Goal: Information Seeking & Learning: Learn about a topic

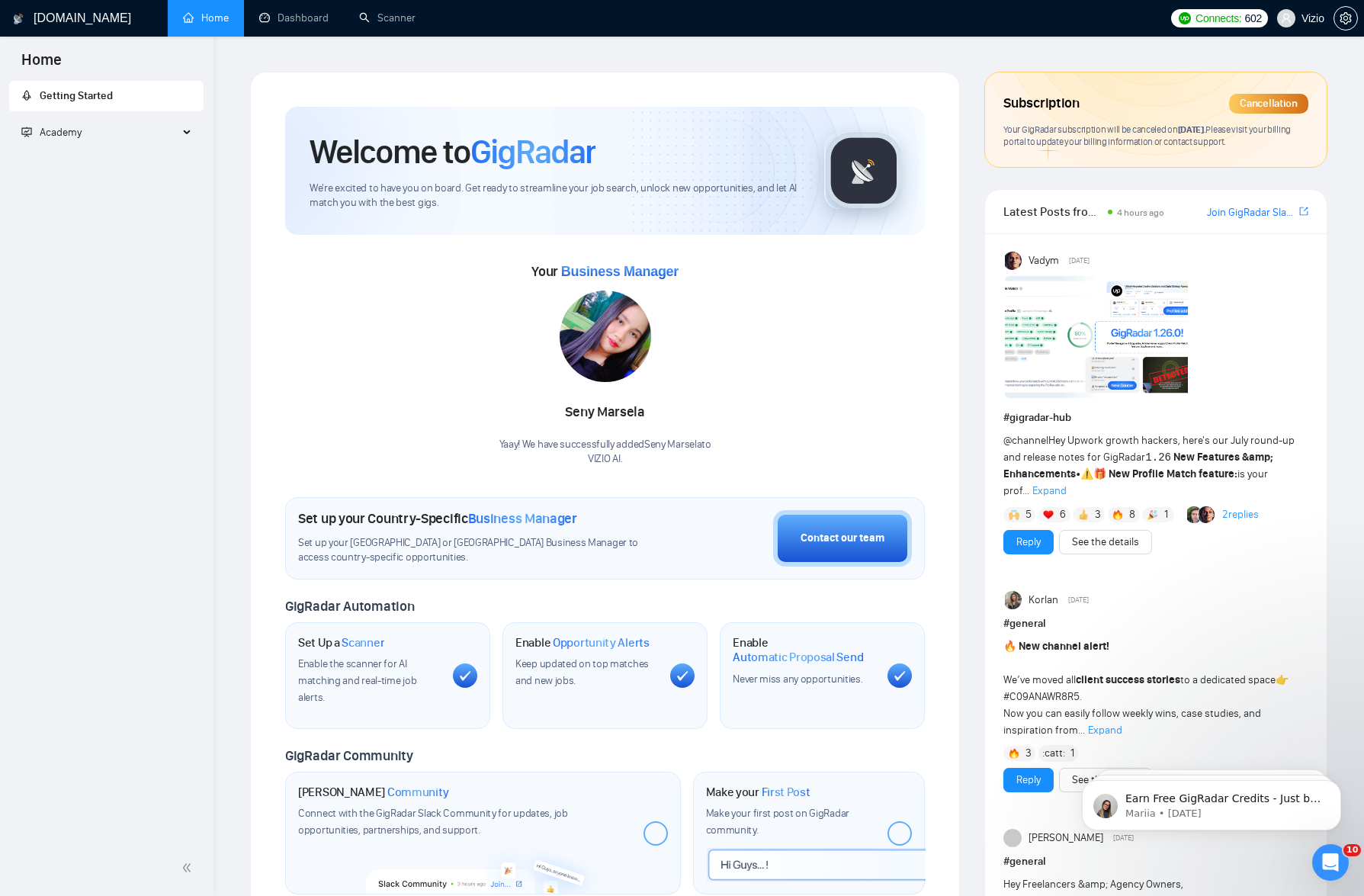
click at [92, 138] on span "Academy" at bounding box center [100, 132] width 157 height 30
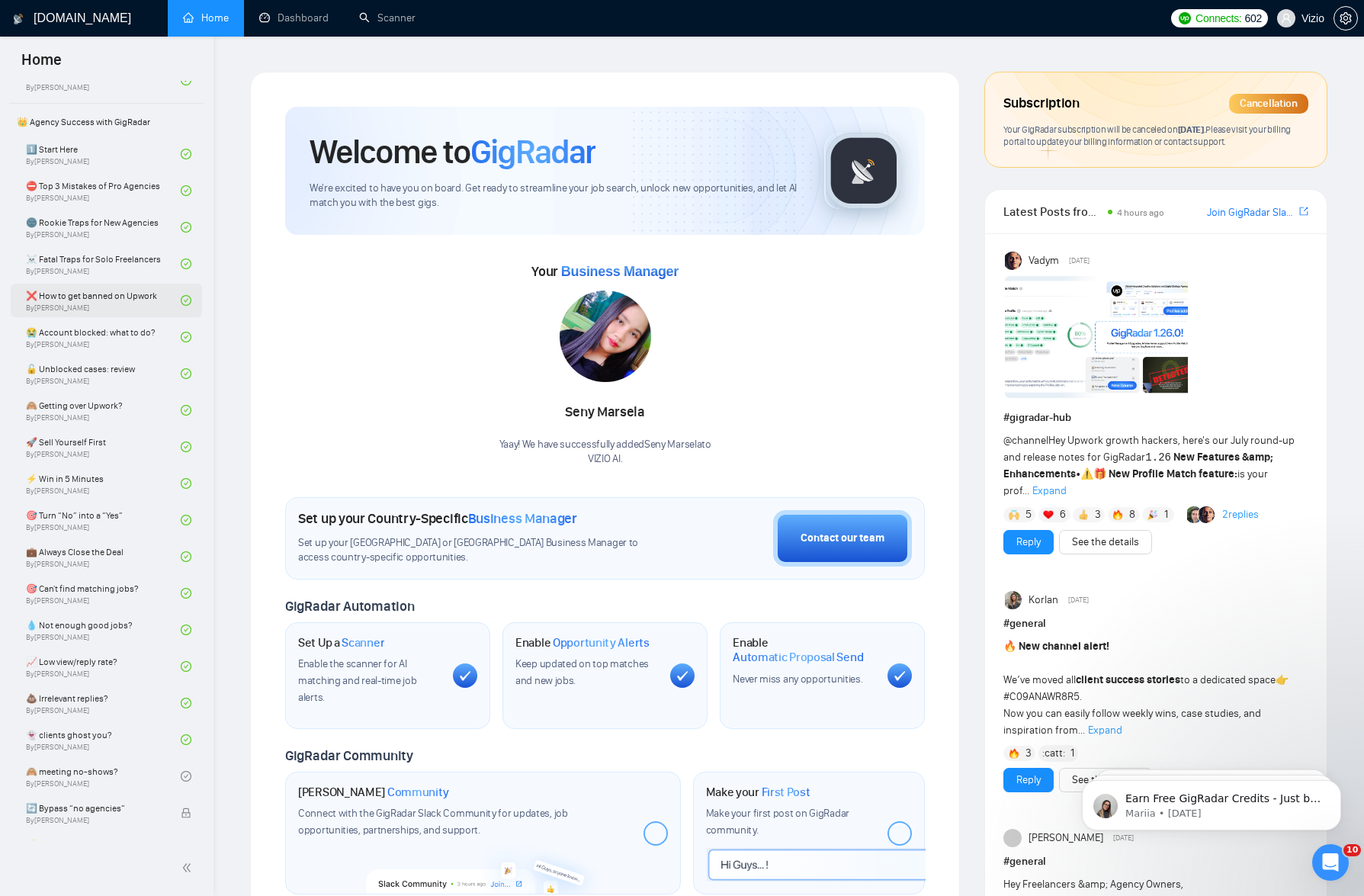
scroll to position [294, 0]
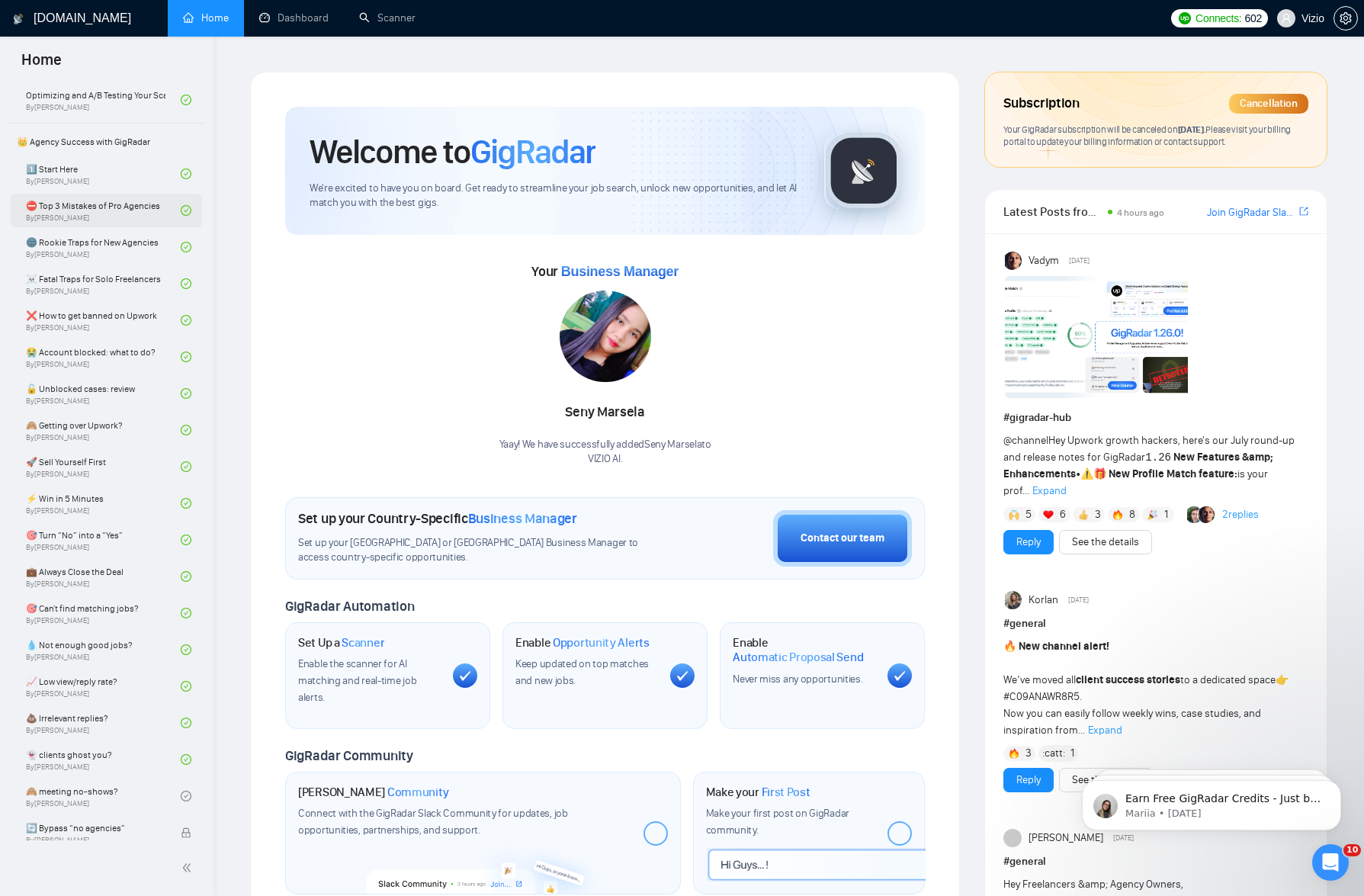
click at [113, 199] on link "⛔ Top 3 Mistakes of Pro Agencies By [PERSON_NAME]" at bounding box center [104, 210] width 154 height 33
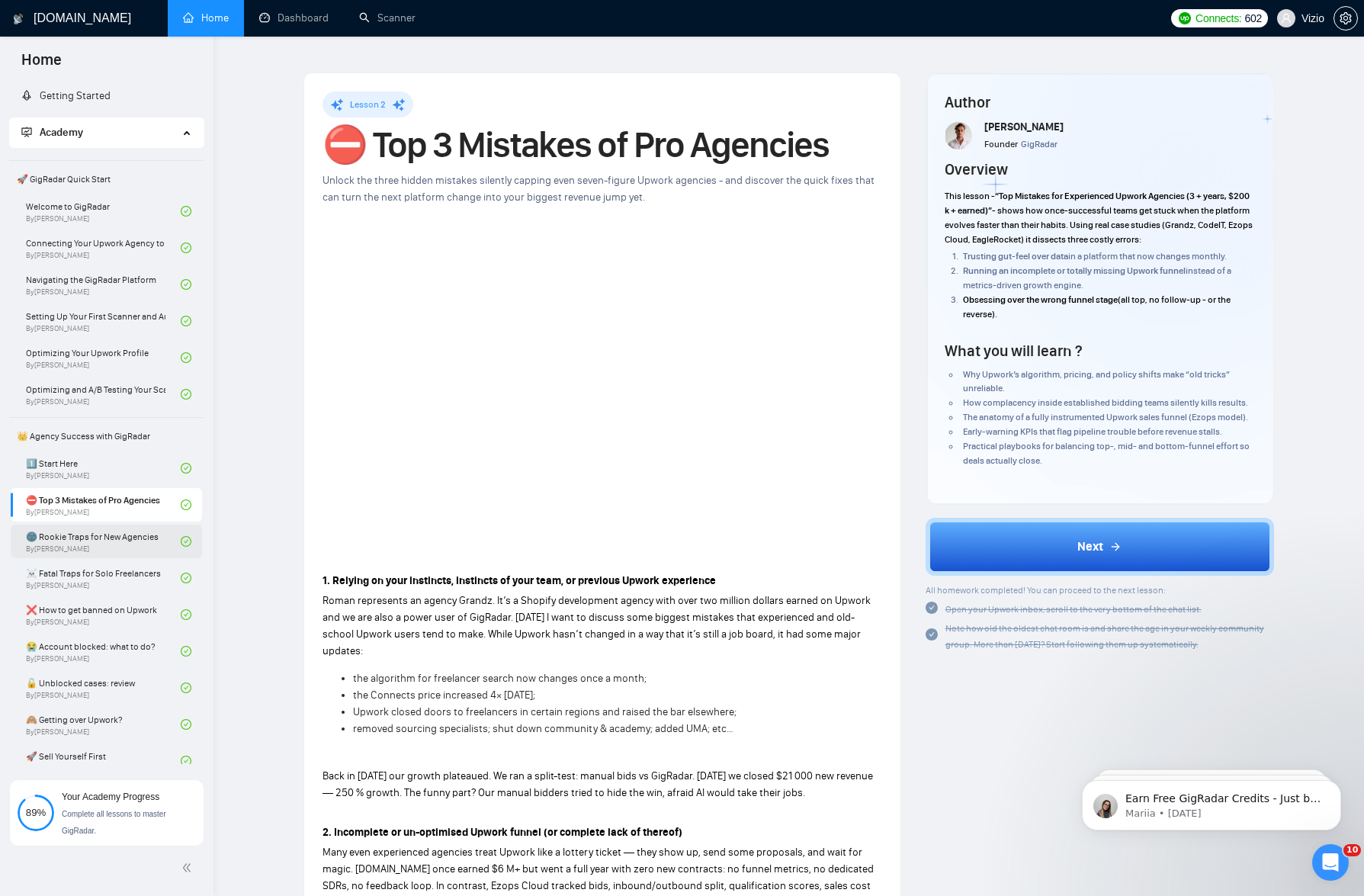
click at [103, 548] on link "🌚 Rookie Traps for New Agencies By [PERSON_NAME]" at bounding box center [104, 541] width 154 height 33
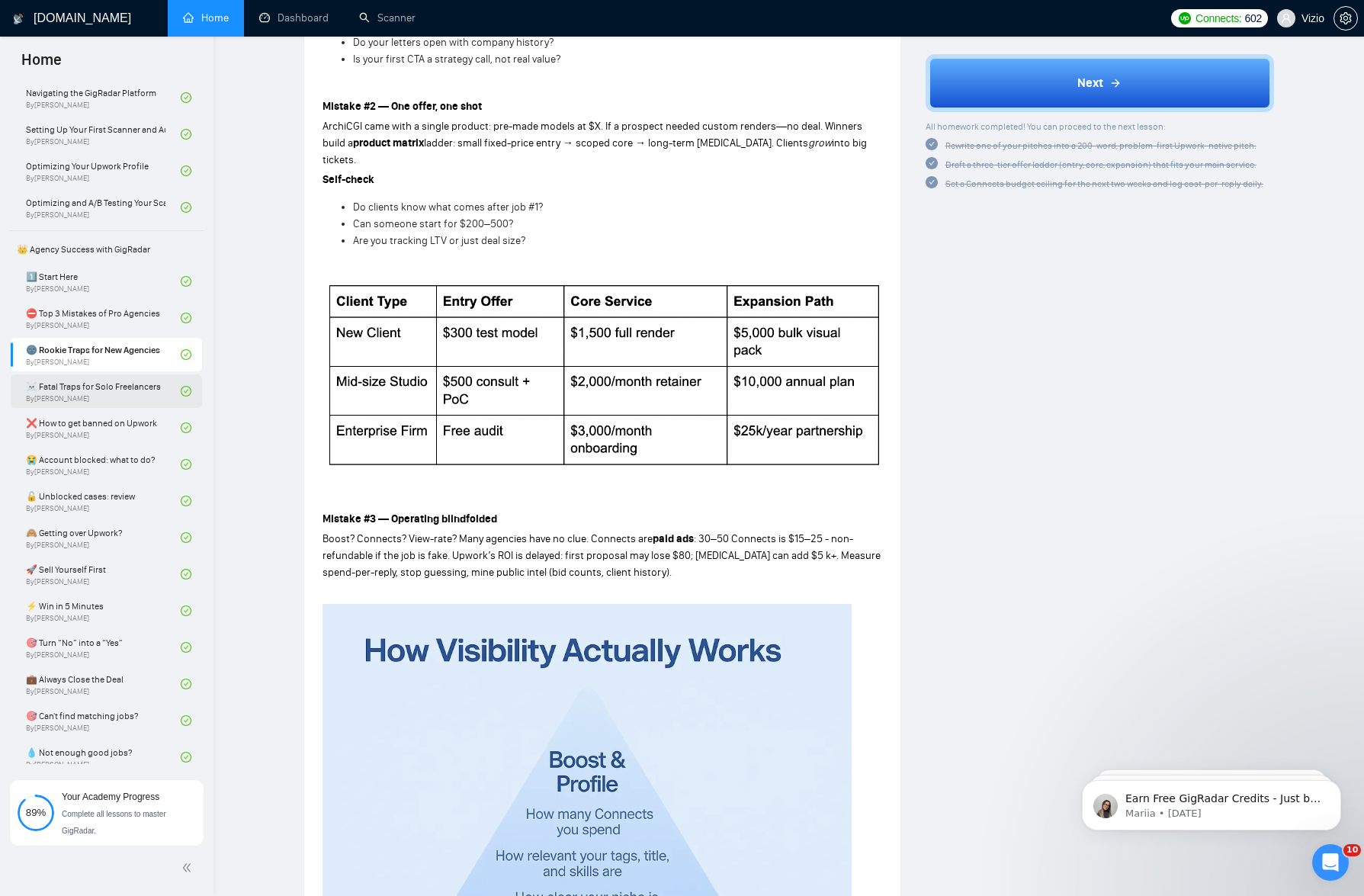
scroll to position [303, 0]
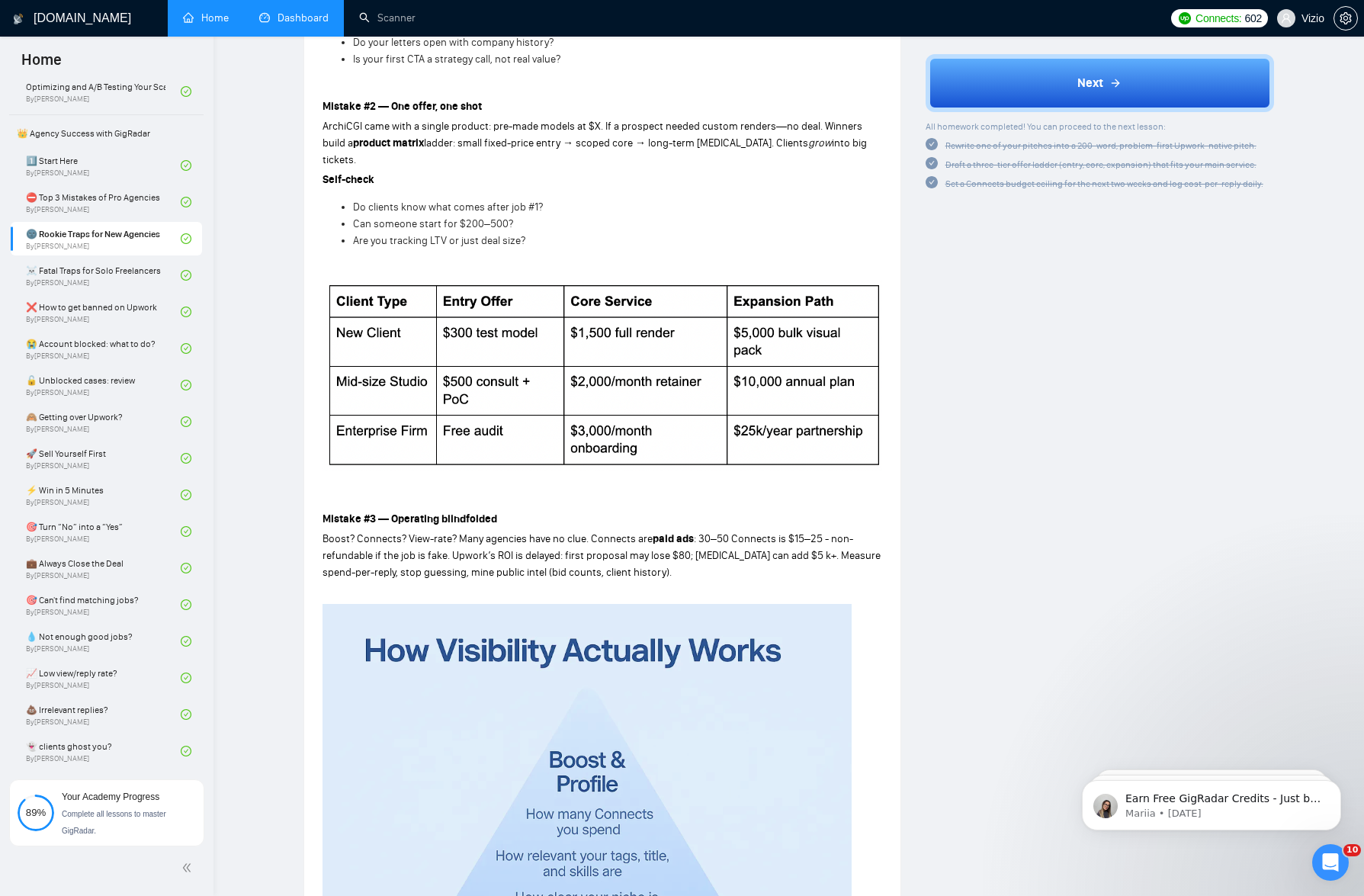
click at [293, 22] on link "Dashboard" at bounding box center [293, 18] width 69 height 13
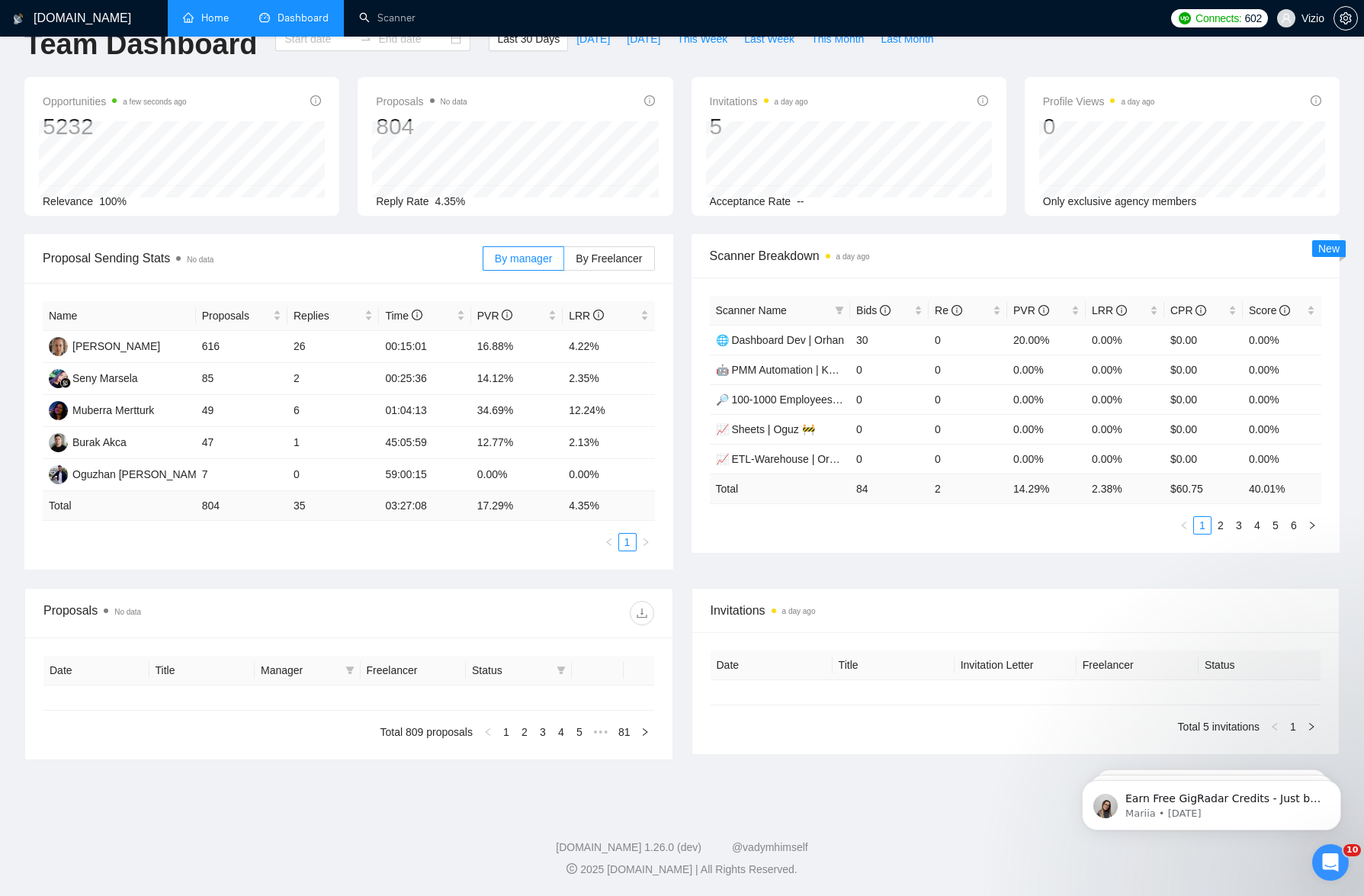
type input "[DATE]"
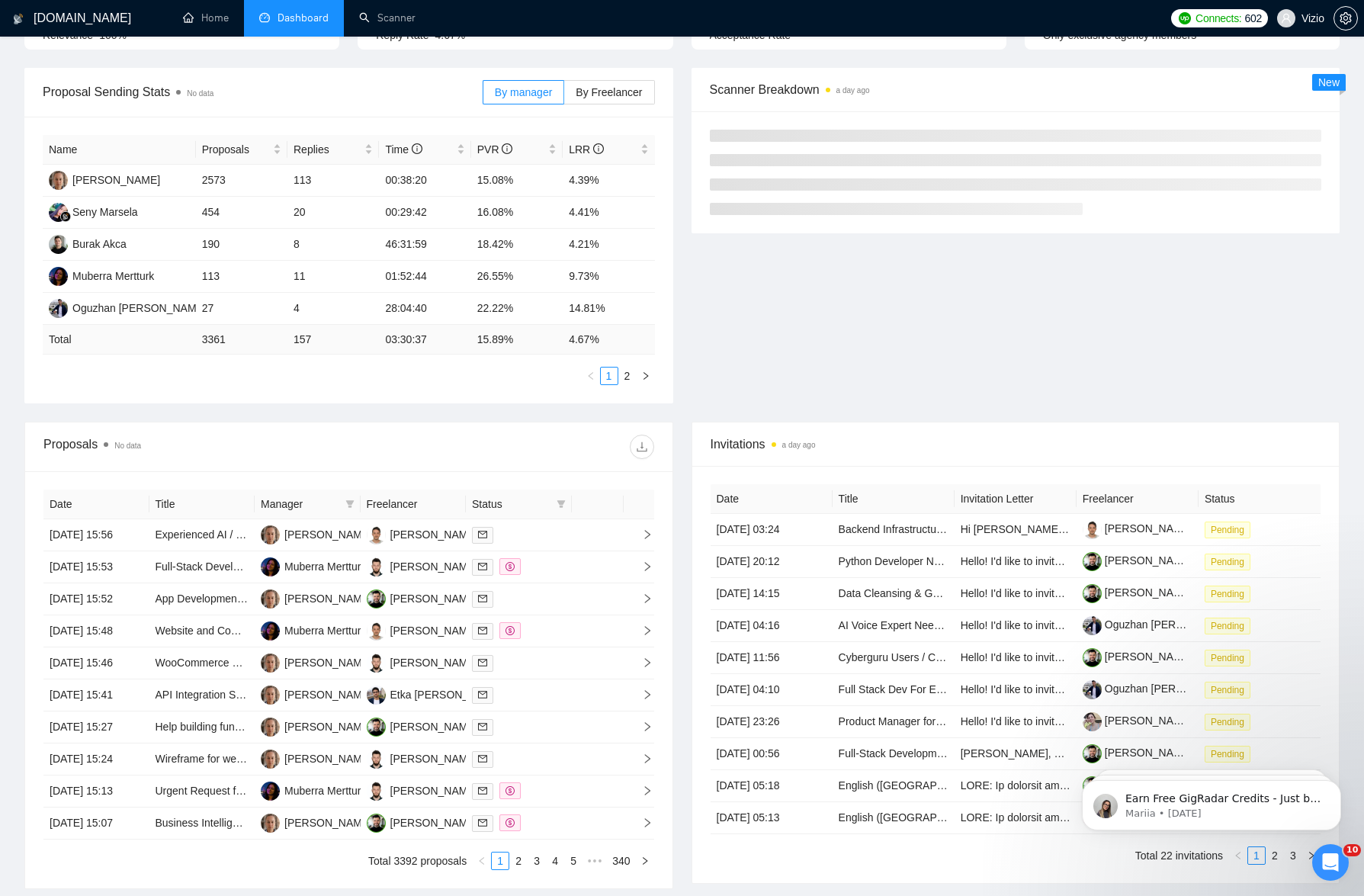
scroll to position [244, 0]
